Goal: Transaction & Acquisition: Purchase product/service

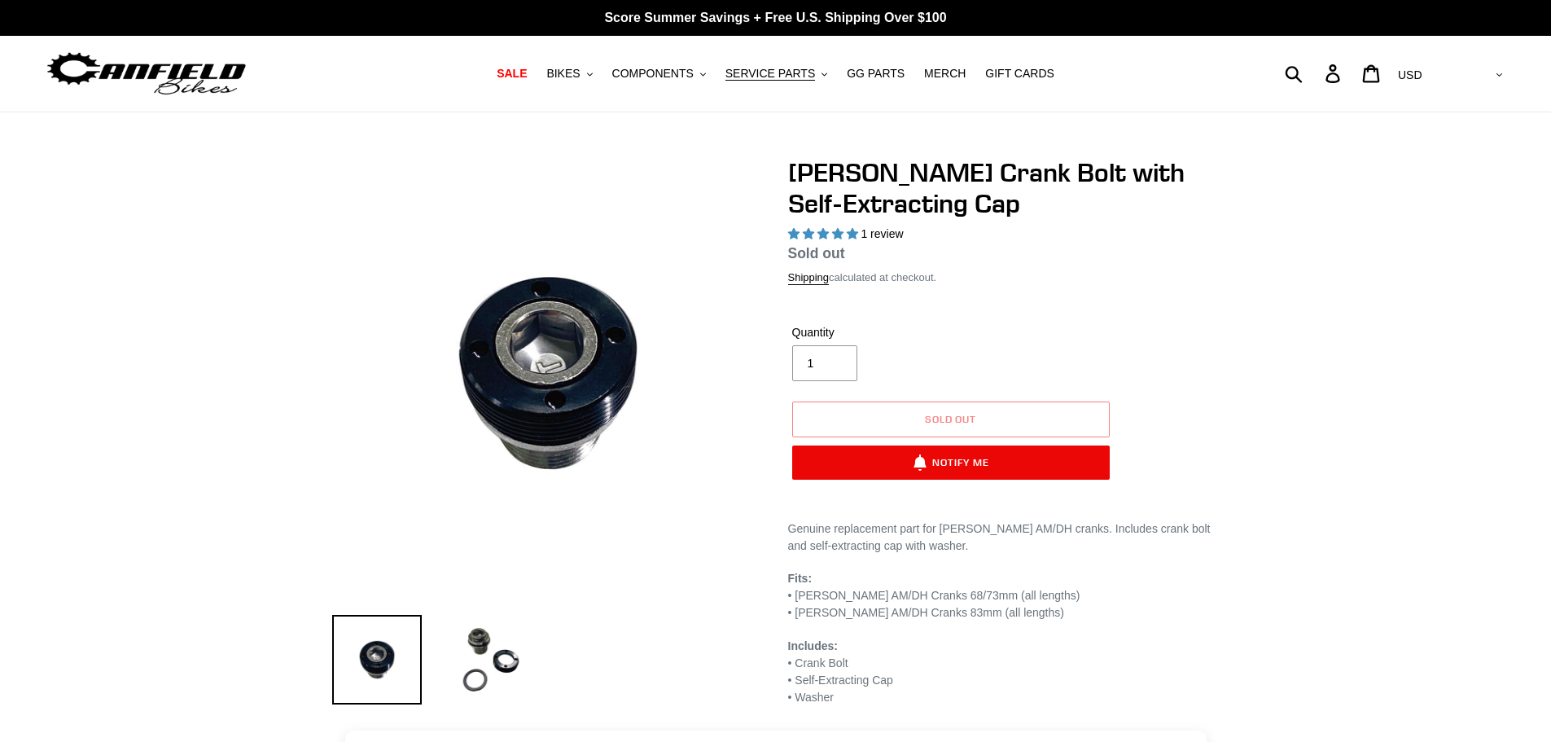
select select "highest-rating"
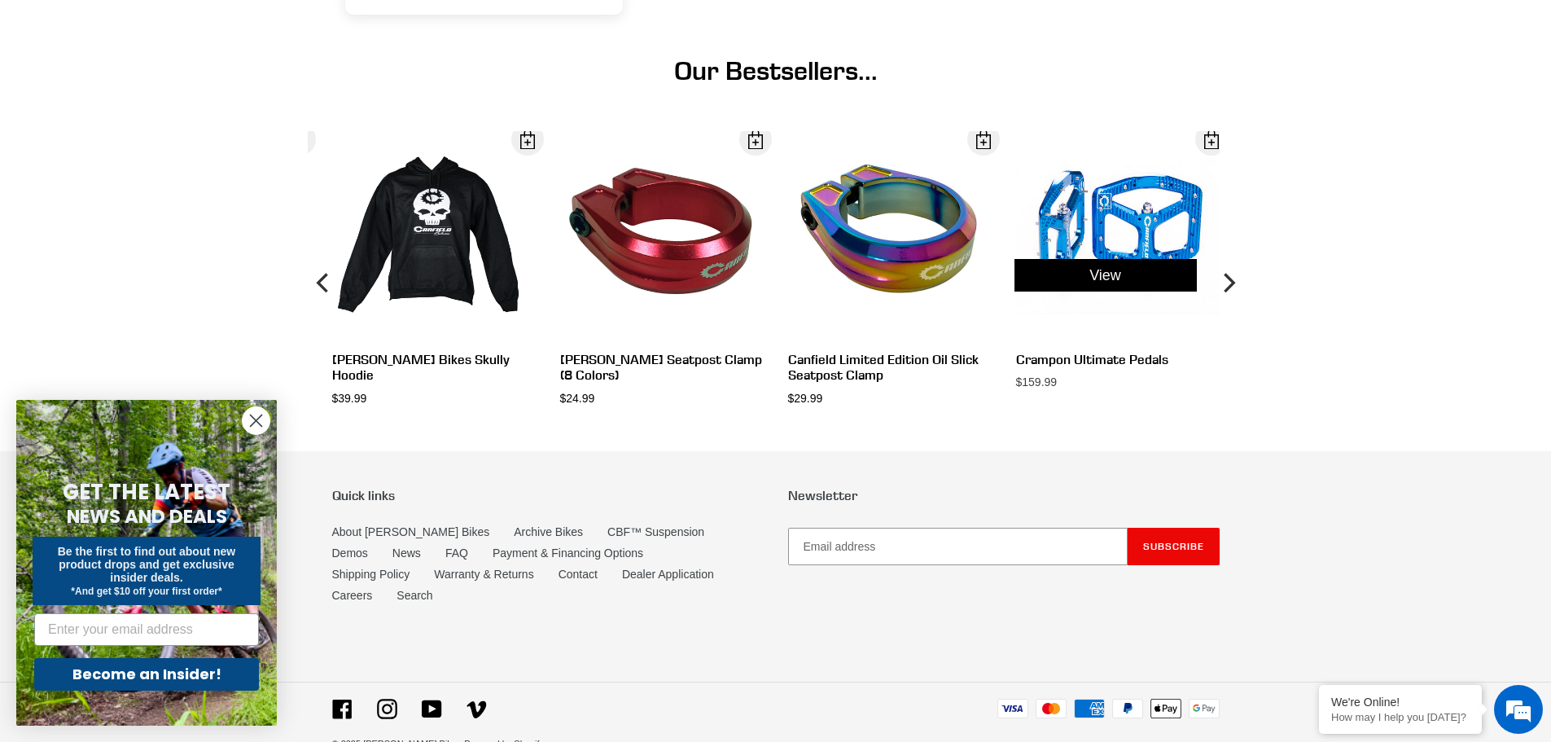
scroll to position [1273, 0]
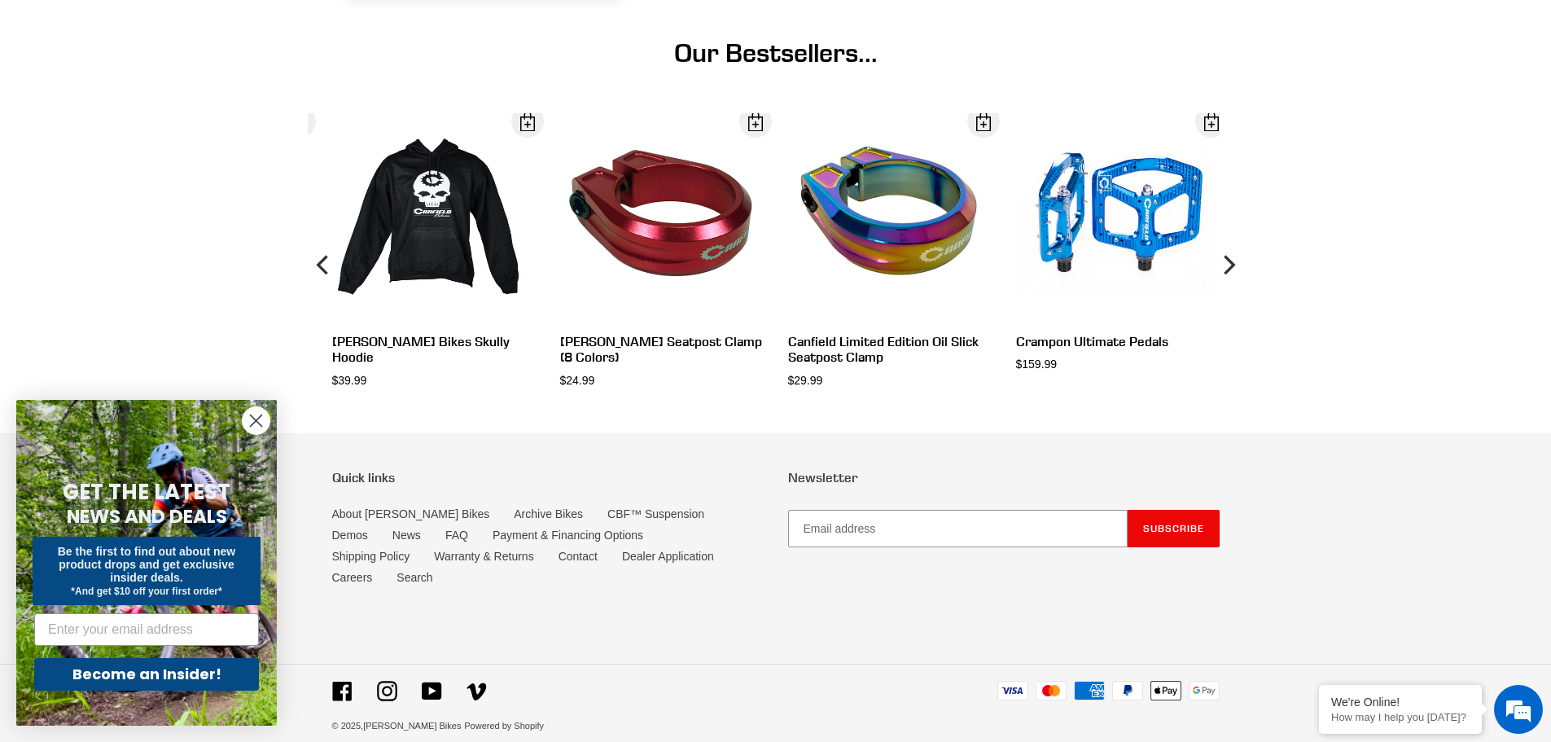
click at [257, 413] on circle "Close dialog" at bounding box center [256, 420] width 27 height 27
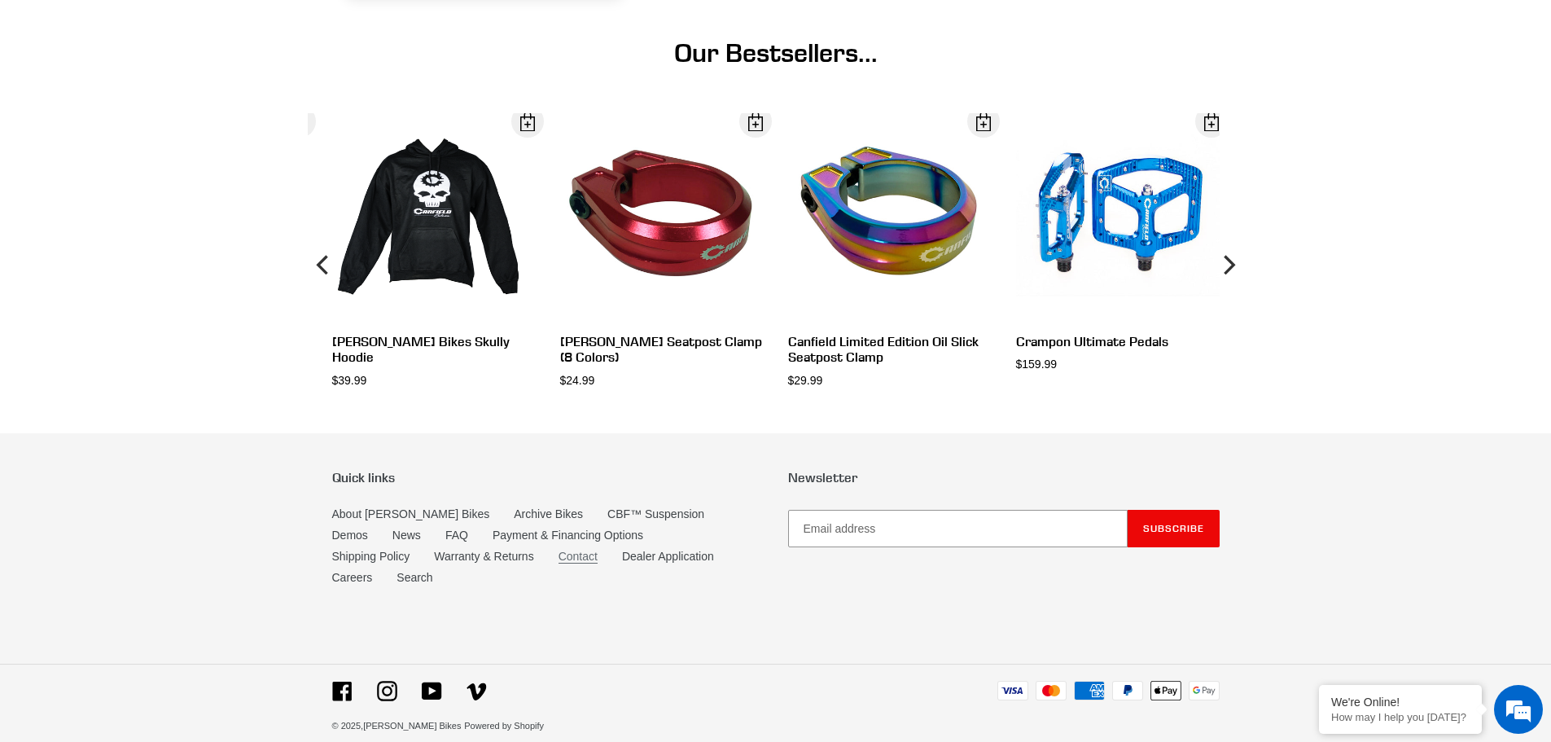
click at [558, 555] on link "Contact" at bounding box center [577, 557] width 39 height 14
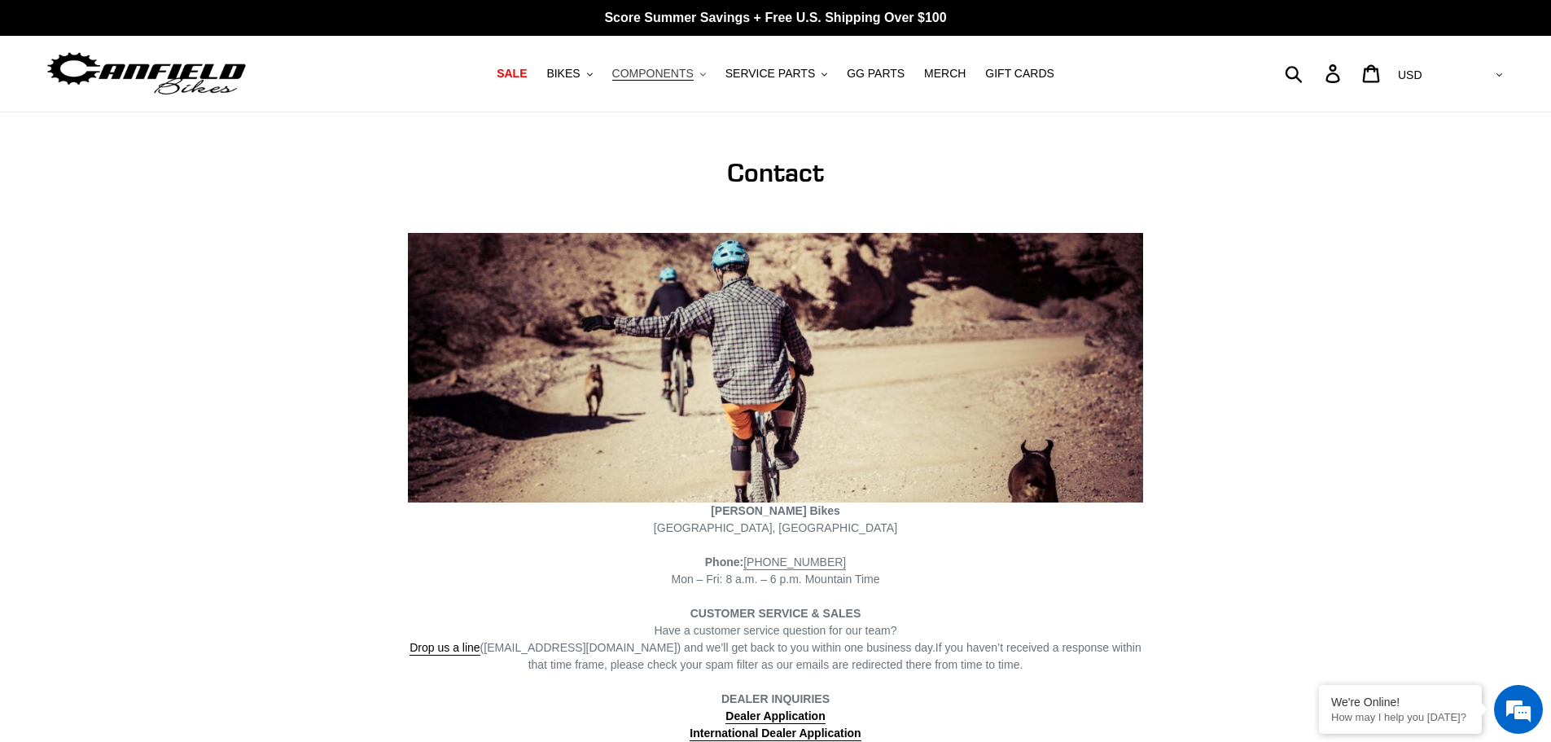
click at [694, 73] on span "COMPONENTS" at bounding box center [652, 74] width 81 height 14
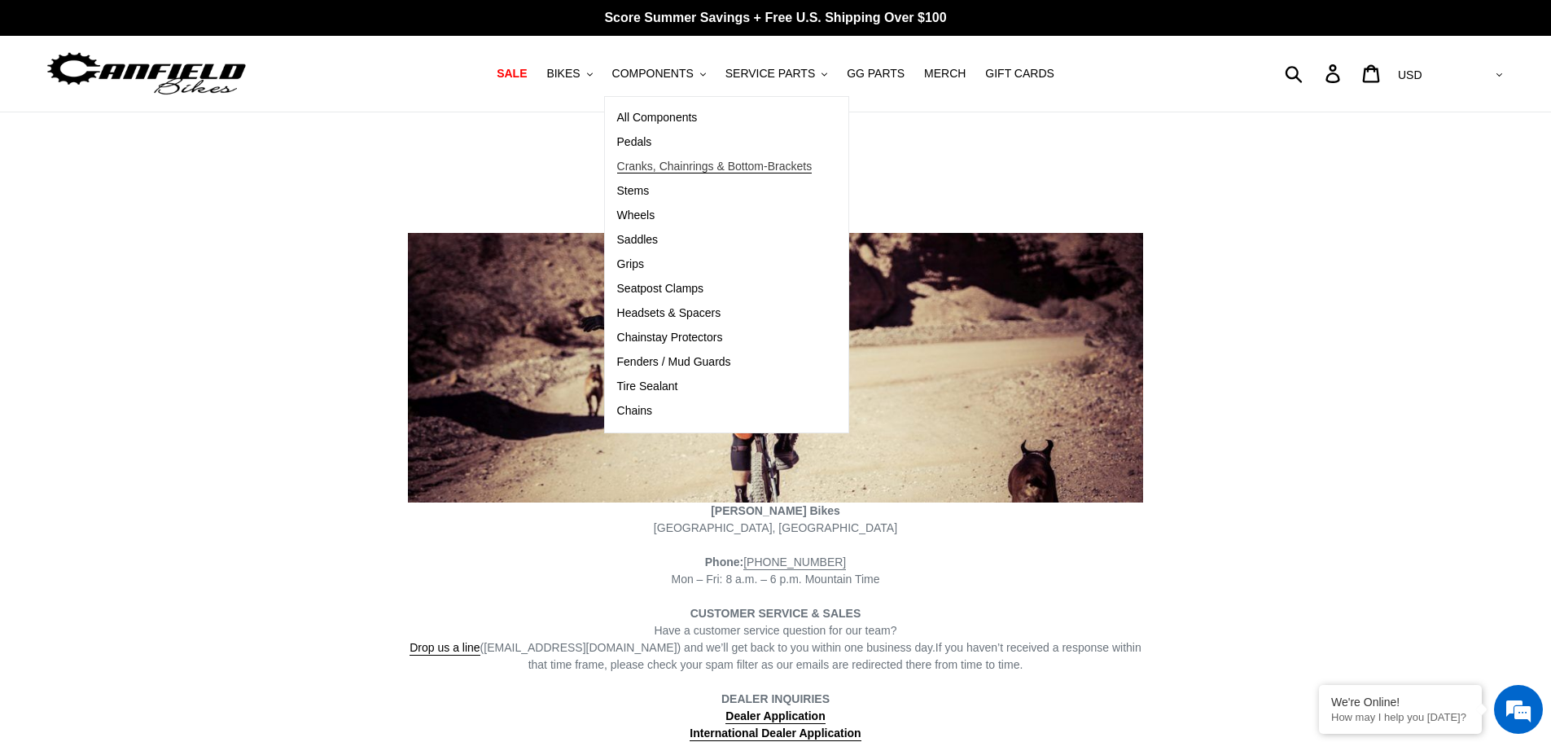
click at [703, 169] on span "Cranks, Chainrings & Bottom-Brackets" at bounding box center [714, 167] width 195 height 14
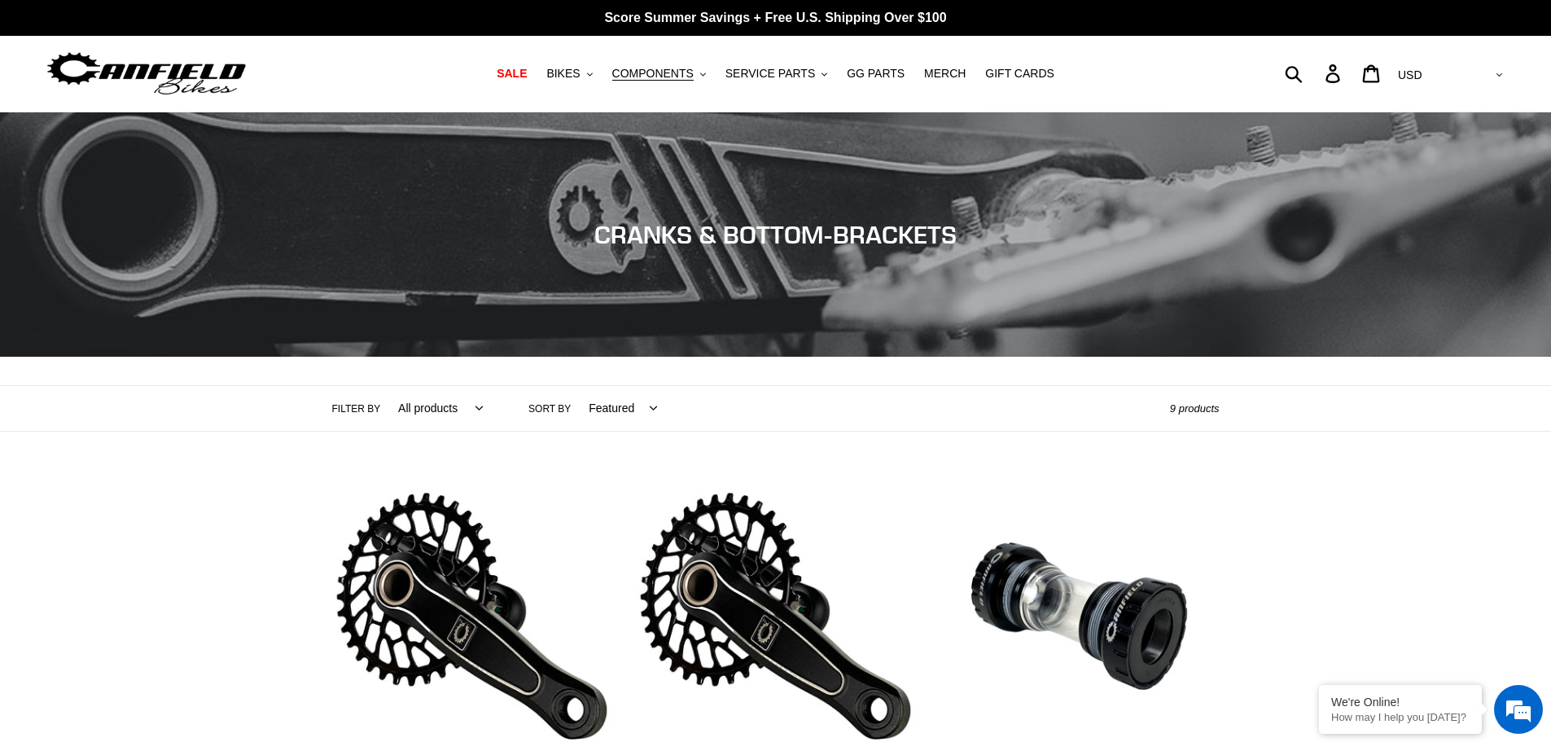
click at [1358, 73] on div "Submit Search Log in Cart 0 items Currency AED AFN ALL AMD ANG AUD AWG AZN [GEO…" at bounding box center [1324, 73] width 366 height 36
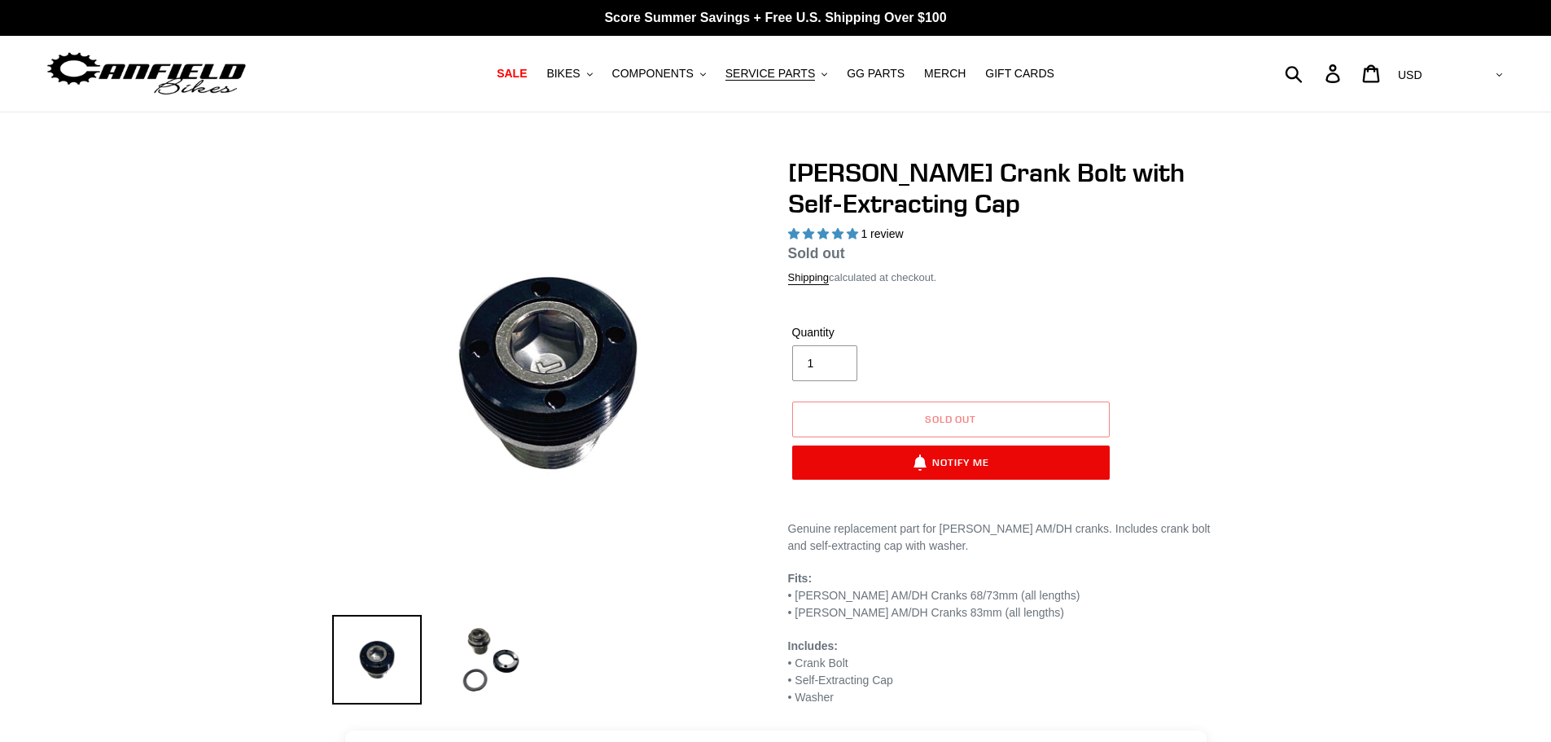
select select "highest-rating"
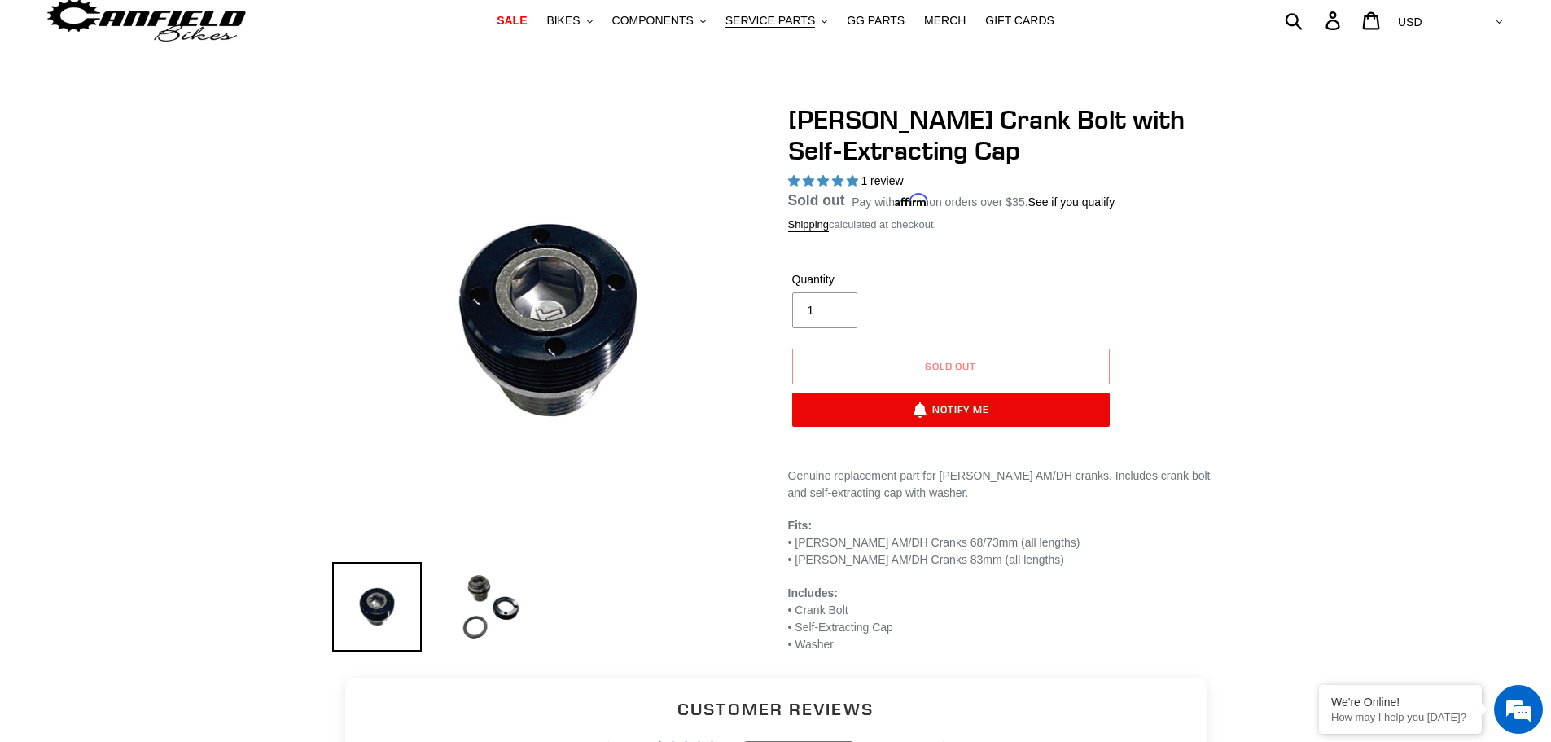
scroll to position [81, 0]
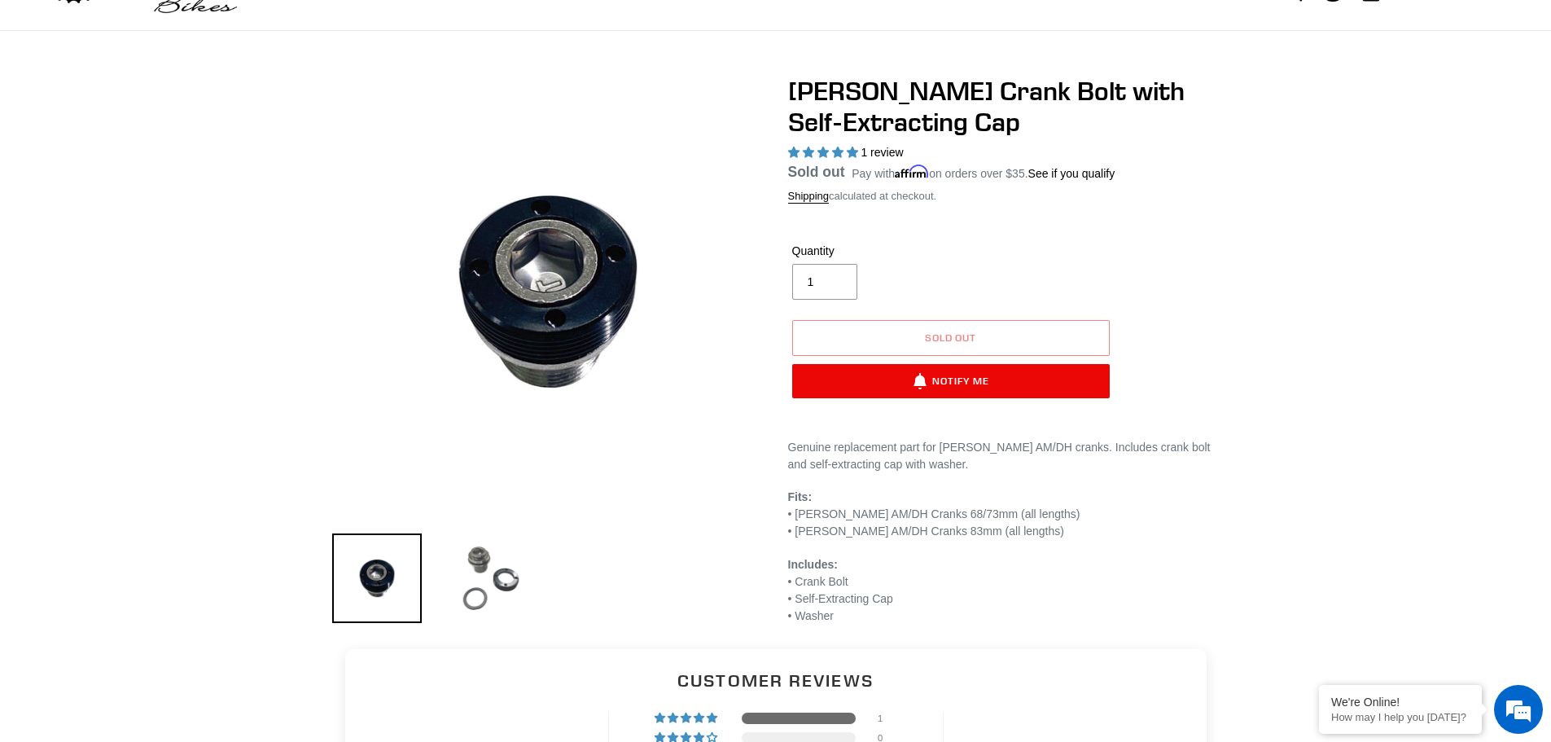
click at [486, 576] on img at bounding box center [491, 578] width 90 height 90
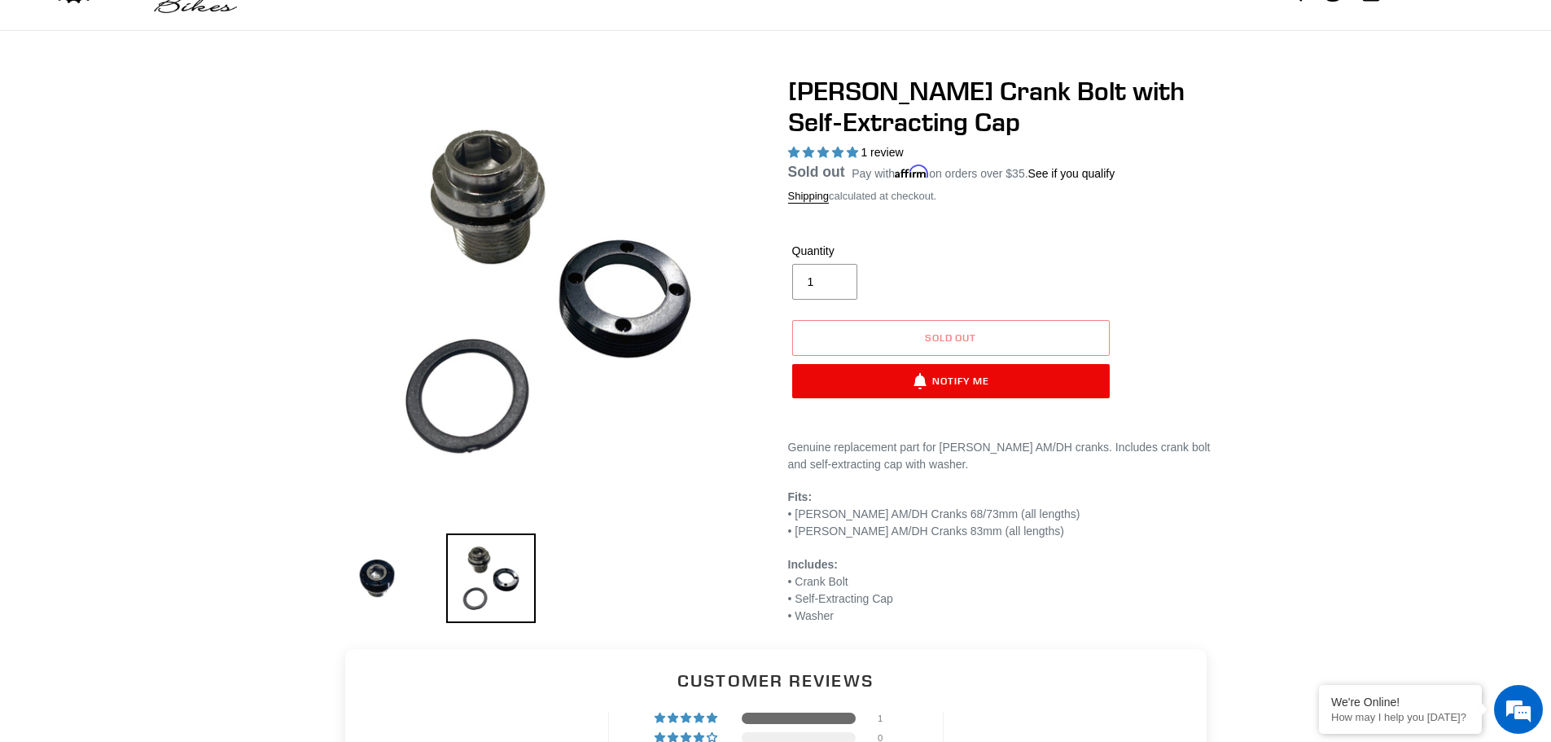
scroll to position [0, 0]
click at [207, 419] on div "Canfield Crank Bolt with Self-Extracting Cap 1 review Regular price Sold out Sa…" at bounding box center [775, 353] width 1551 height 554
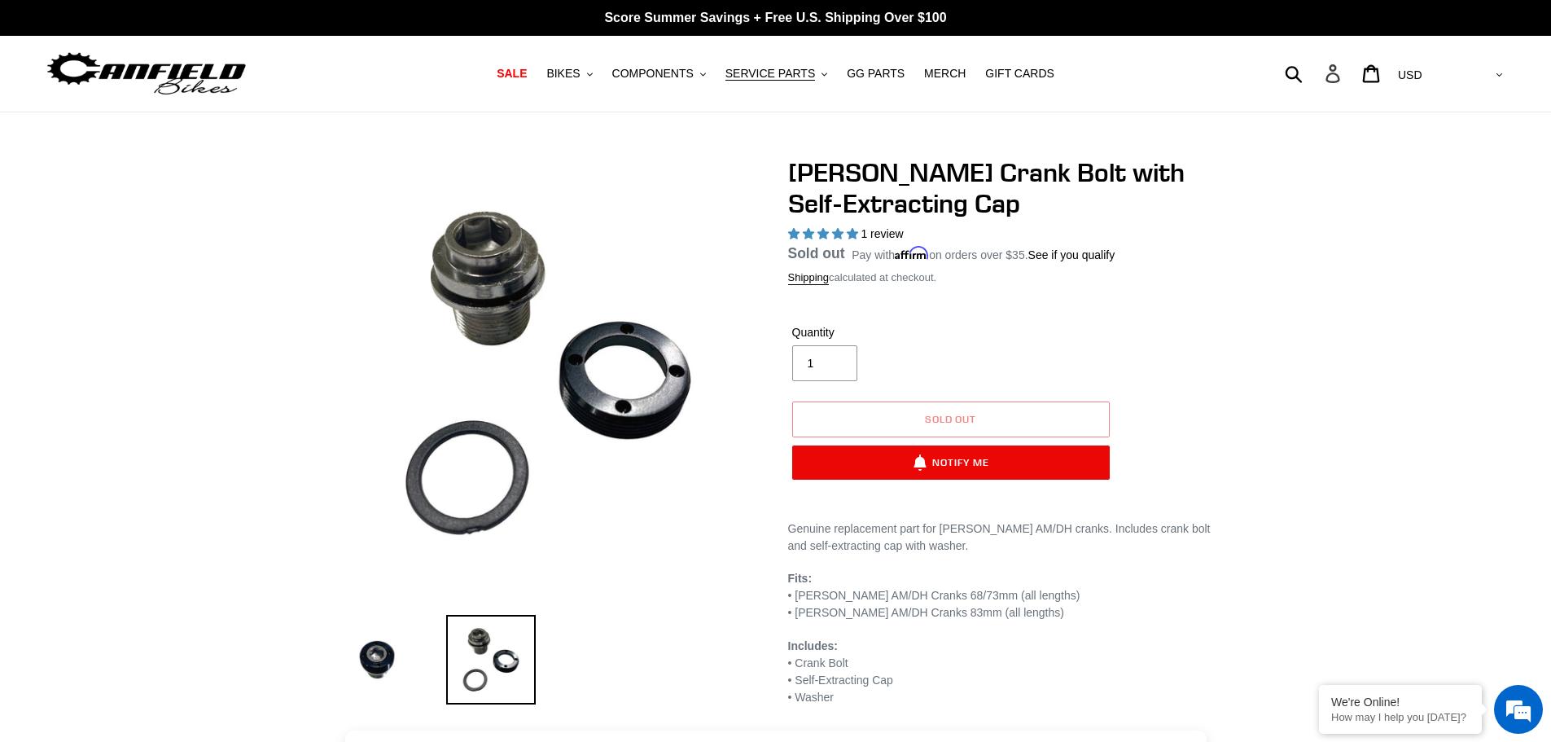
click at [1342, 73] on icon at bounding box center [1333, 73] width 18 height 19
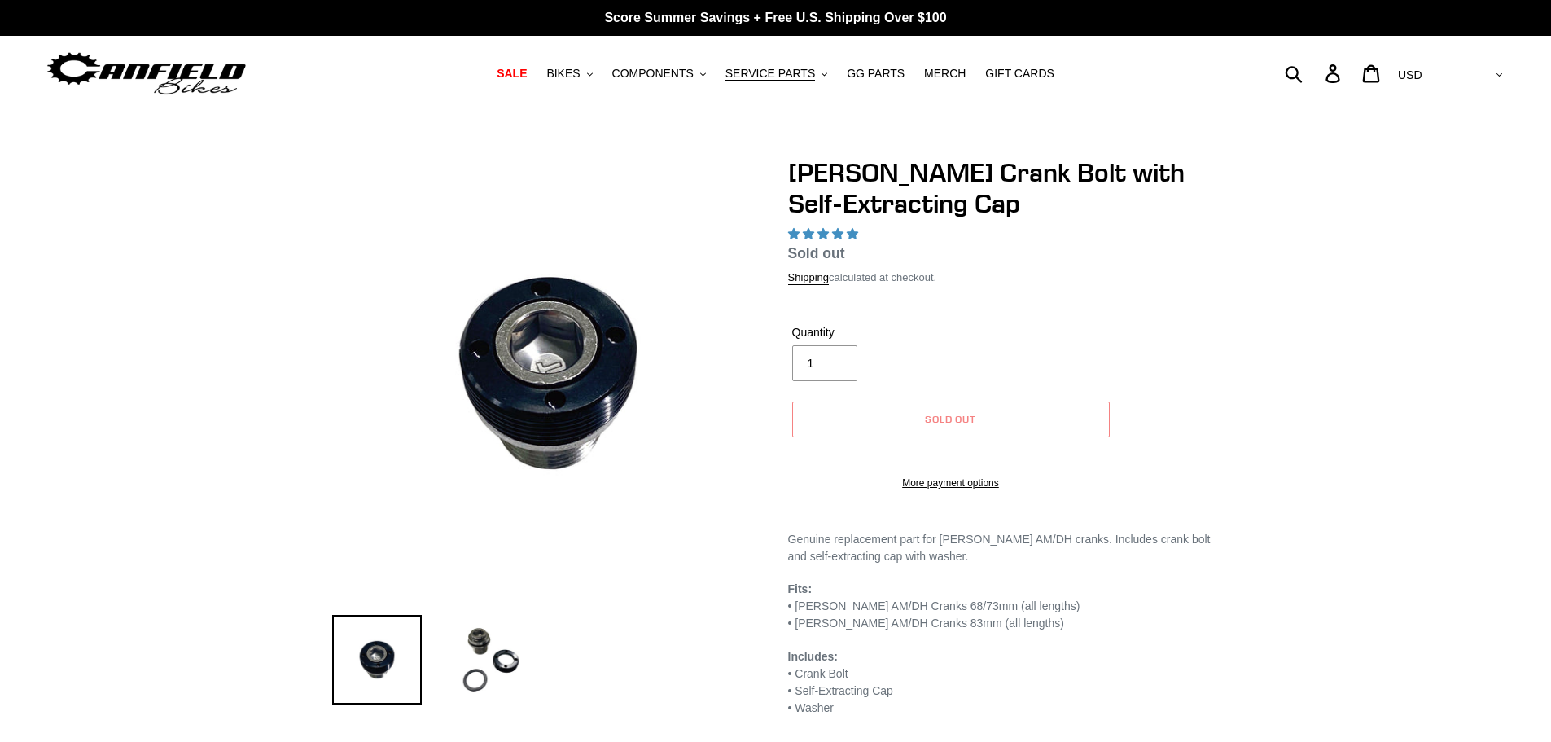
select select "highest-rating"
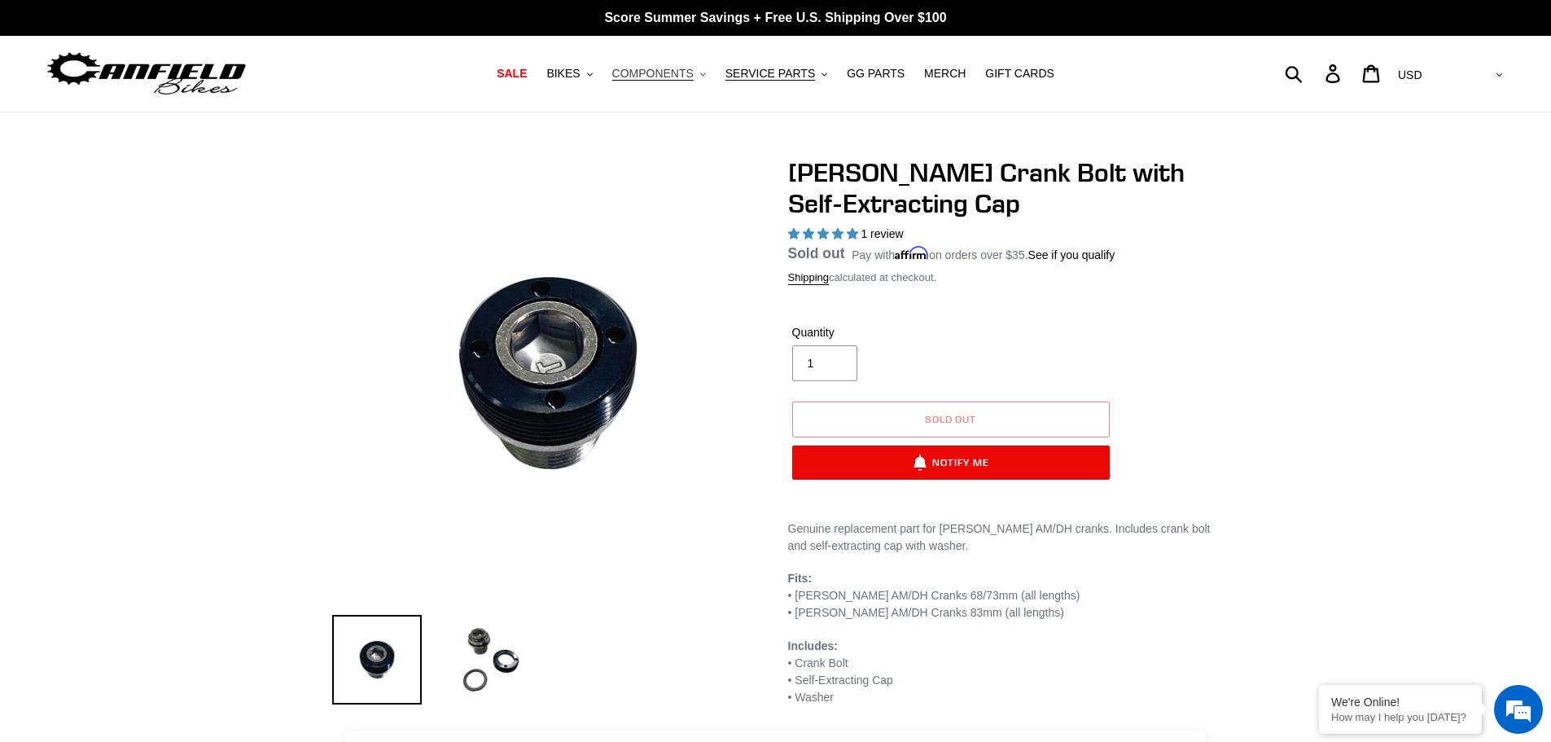
click at [706, 77] on icon ".cls-1{fill:#231f20}" at bounding box center [703, 75] width 6 height 6
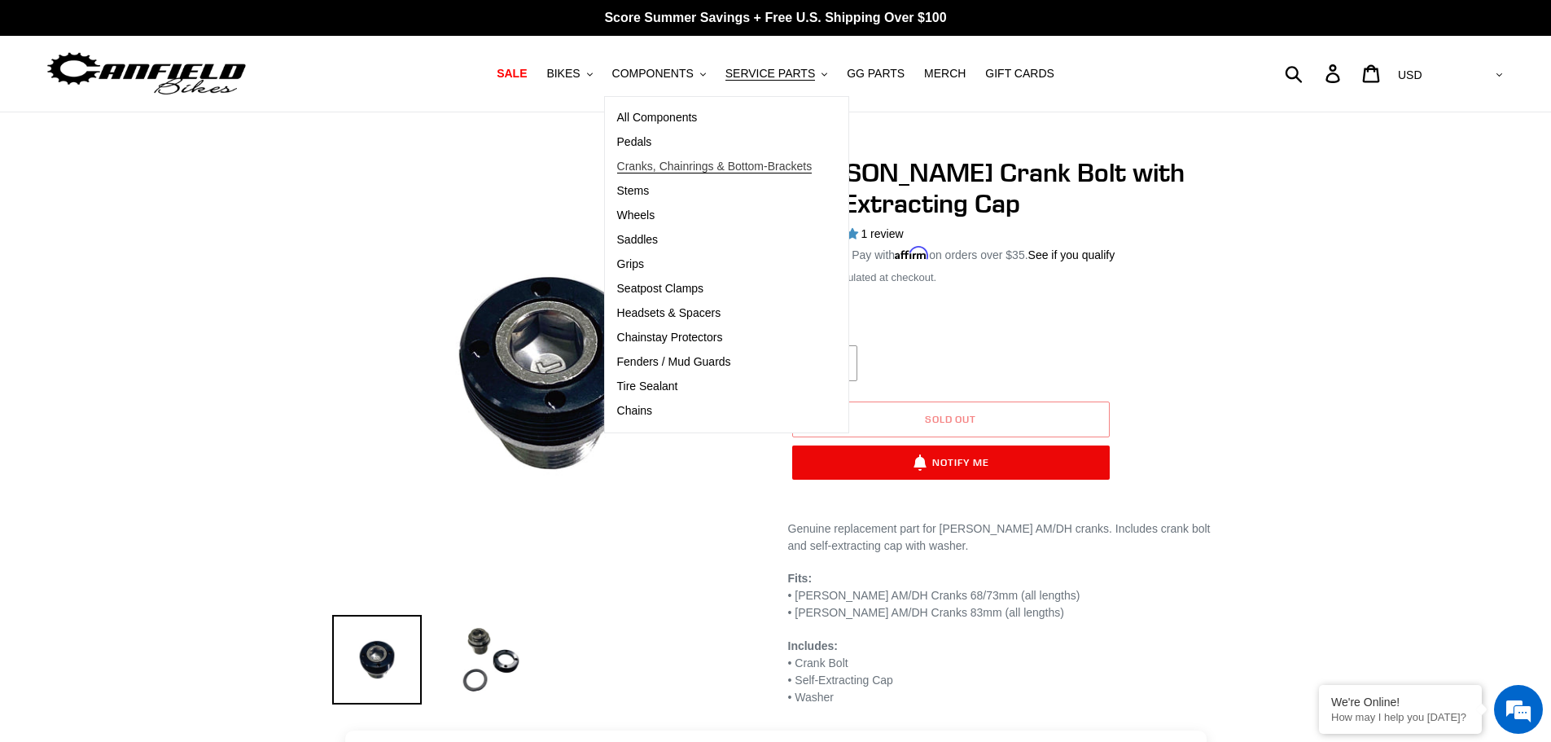
click at [681, 169] on span "Cranks, Chainrings & Bottom-Brackets" at bounding box center [714, 167] width 195 height 14
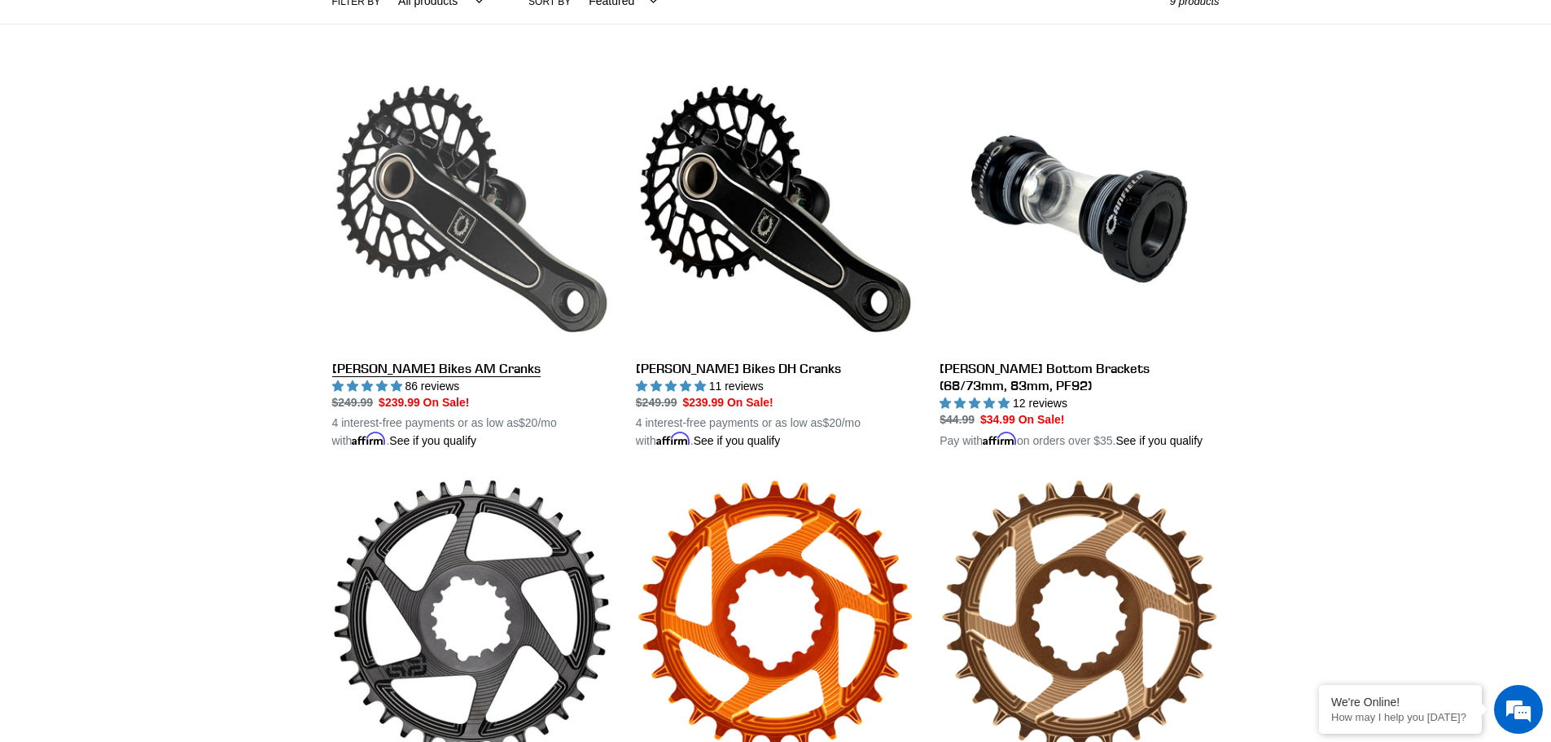
click at [447, 225] on link "[PERSON_NAME] Bikes AM Cranks" at bounding box center [471, 259] width 279 height 381
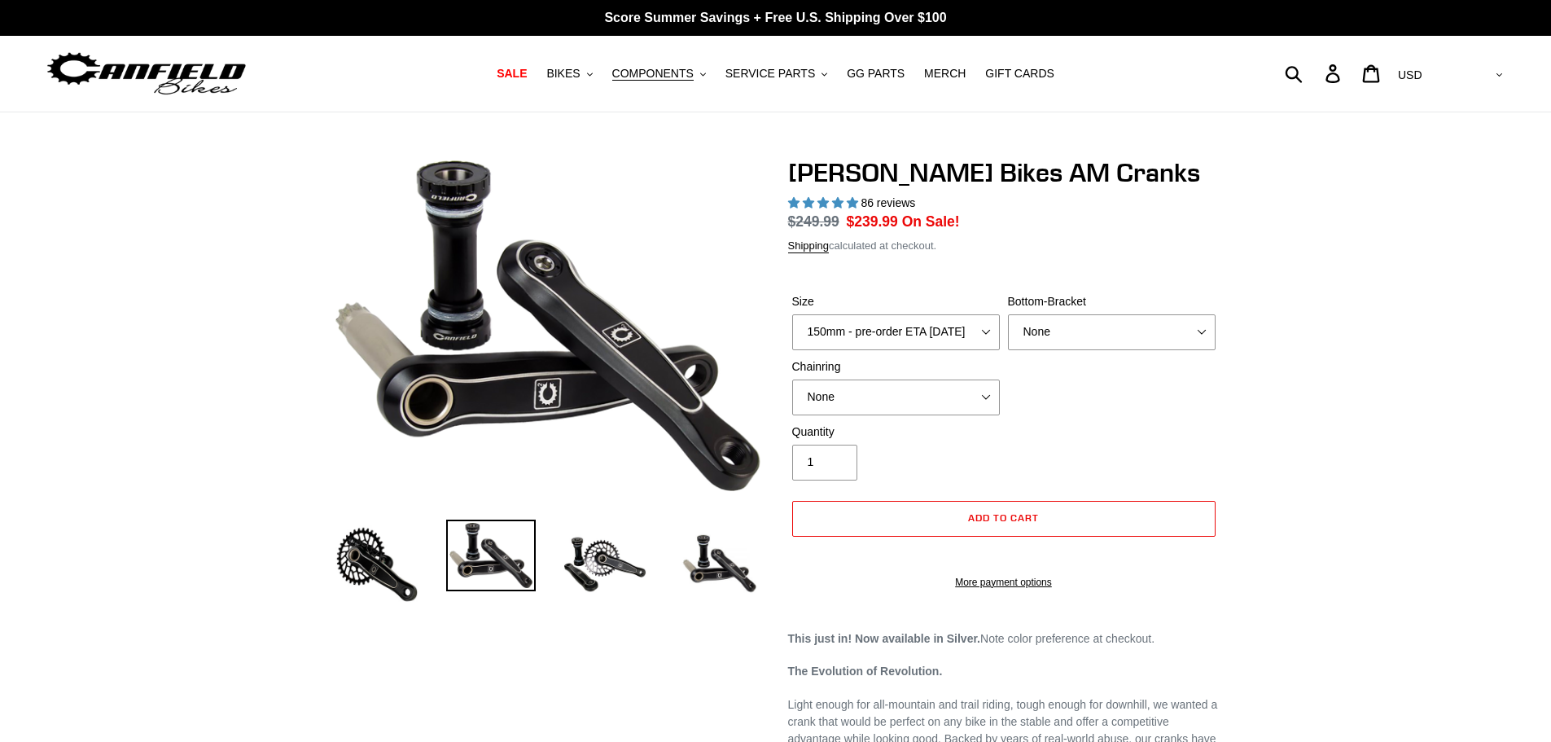
select select "highest-rating"
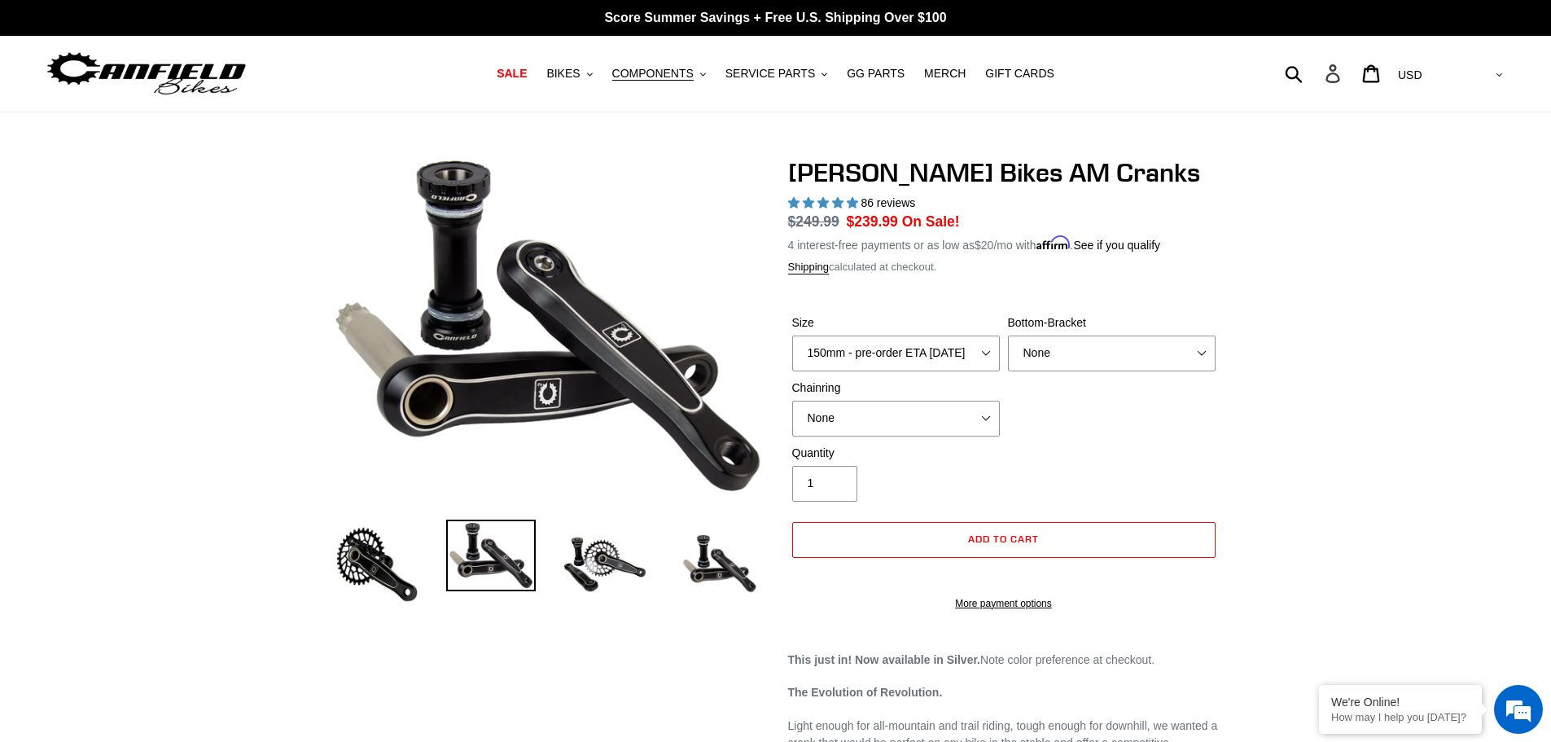
click at [1342, 67] on icon at bounding box center [1333, 73] width 18 height 19
